Goal: Navigation & Orientation: Find specific page/section

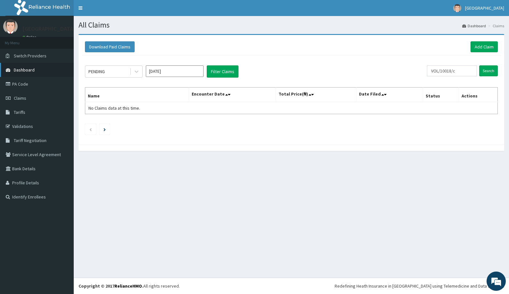
click at [45, 75] on link "Dashboard" at bounding box center [37, 70] width 74 height 14
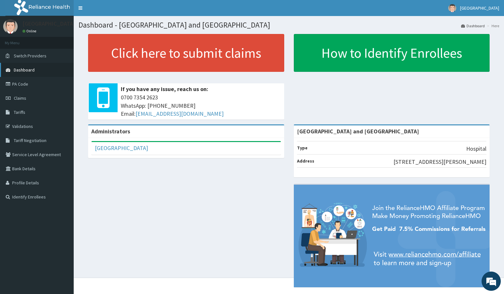
click at [10, 71] on icon at bounding box center [9, 70] width 6 height 4
